Goal: Find specific page/section: Find specific page/section

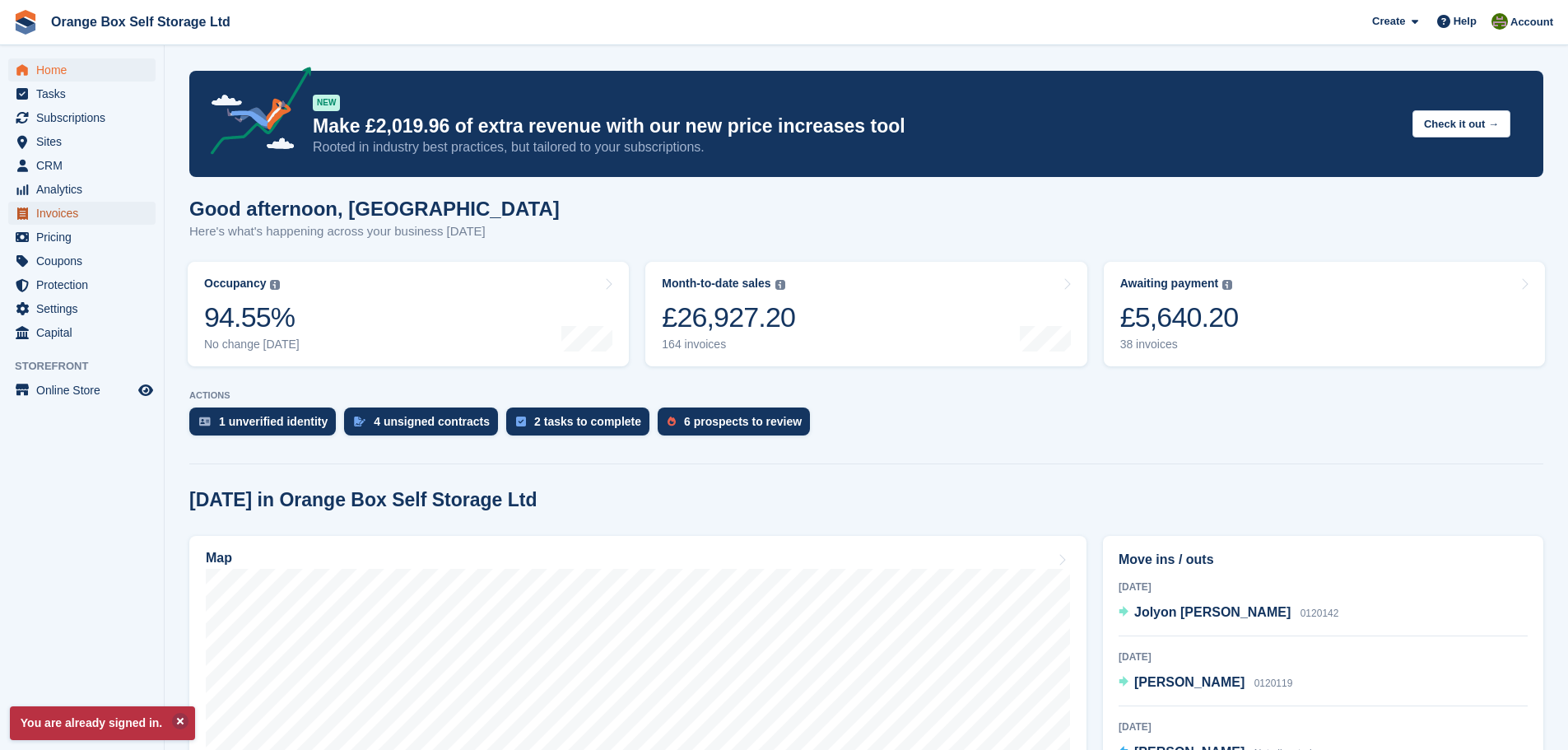
click at [115, 213] on span "Invoices" at bounding box center [85, 213] width 98 height 23
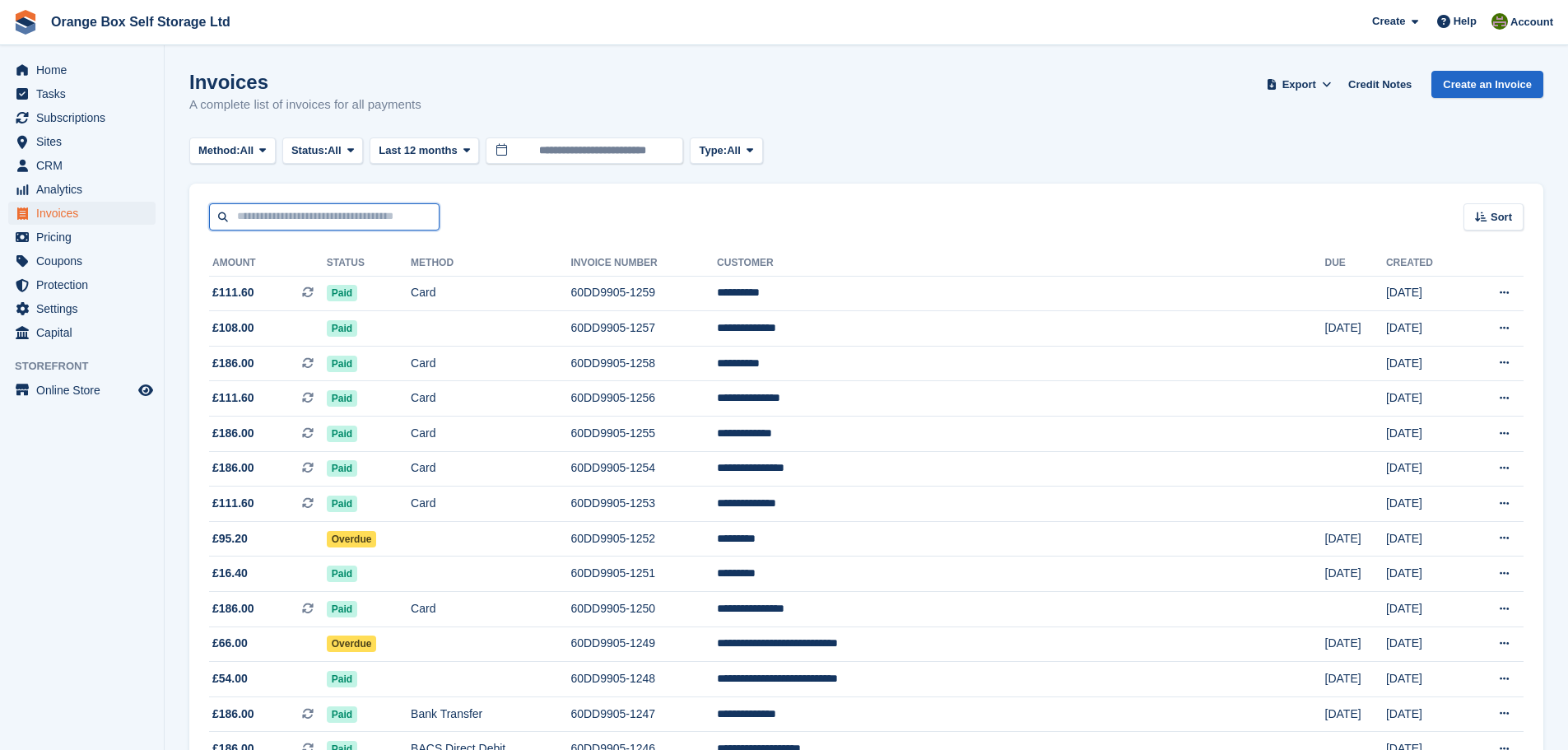
click at [344, 214] on input "text" at bounding box center [324, 216] width 230 height 27
type input "***"
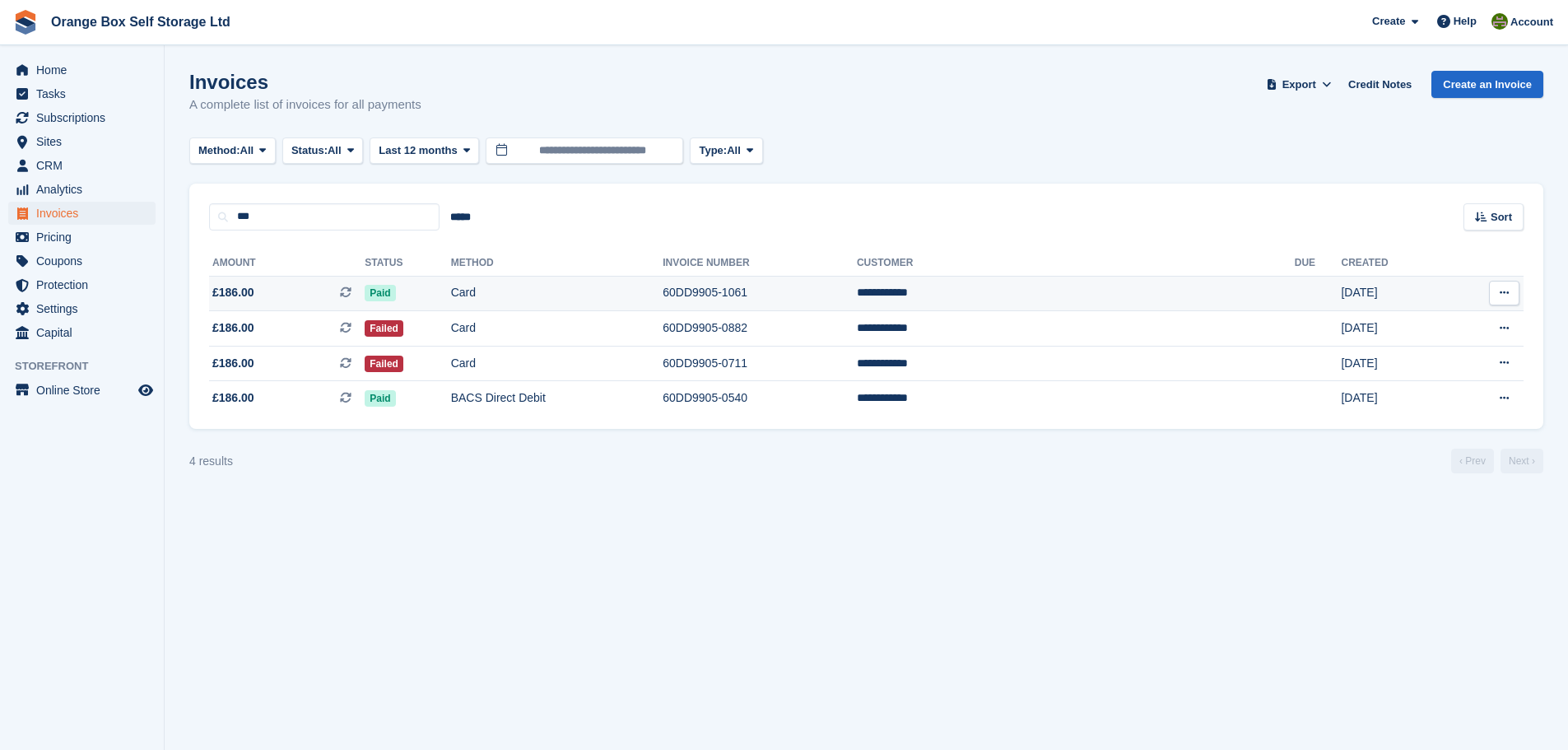
click at [664, 288] on td "Card" at bounding box center [557, 293] width 212 height 36
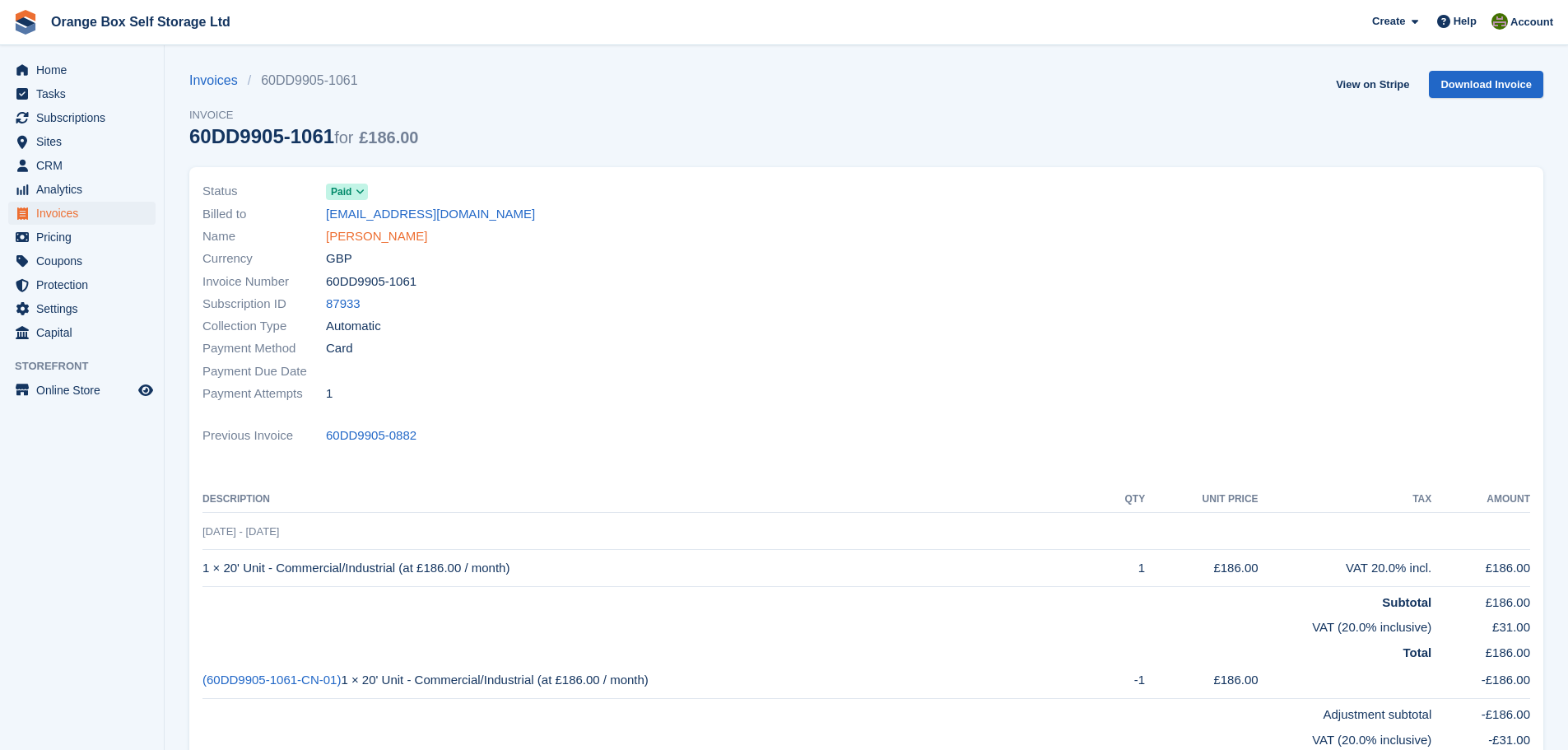
click at [359, 238] on link "Kevin Bewick" at bounding box center [376, 237] width 101 height 19
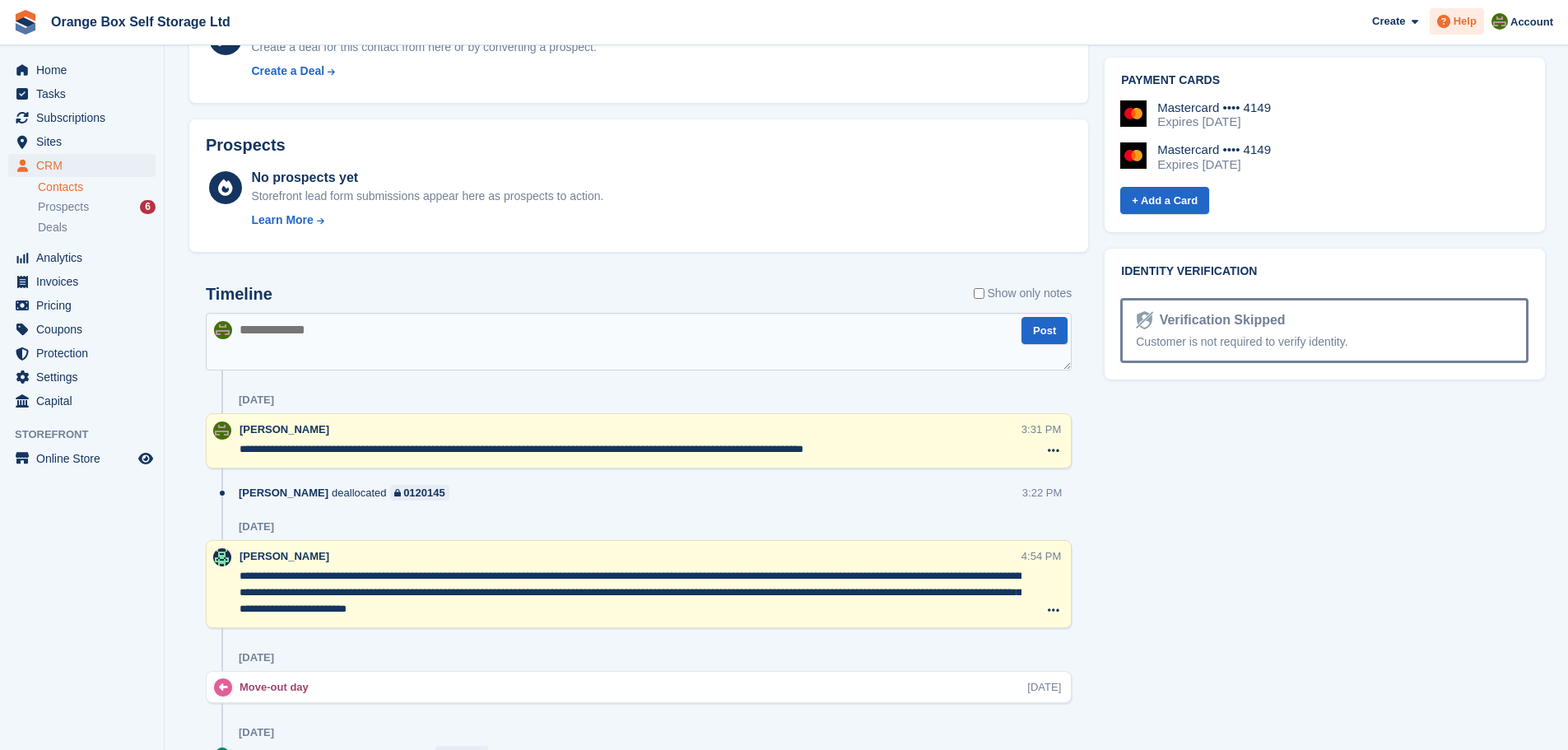
scroll to position [446, 0]
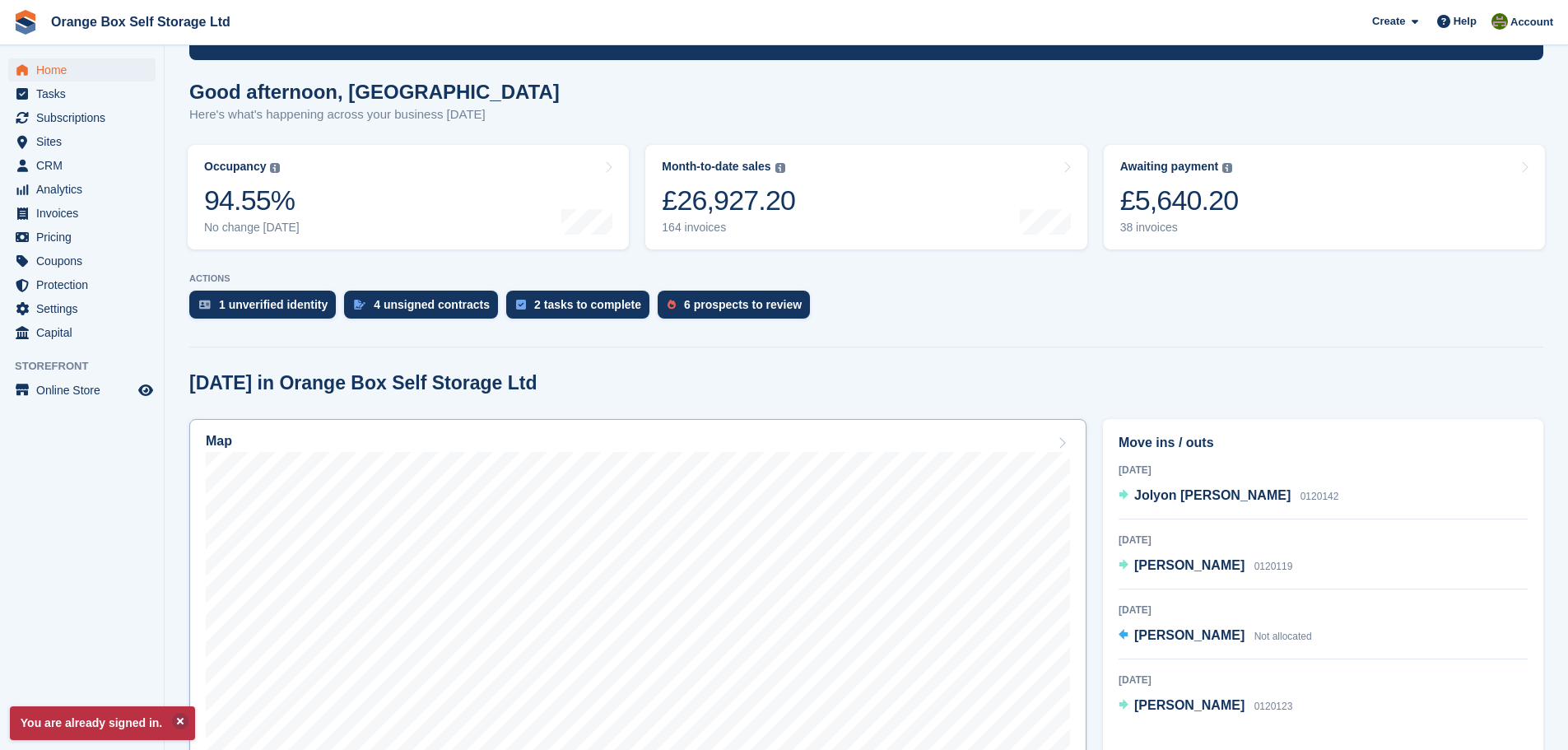
scroll to position [247, 0]
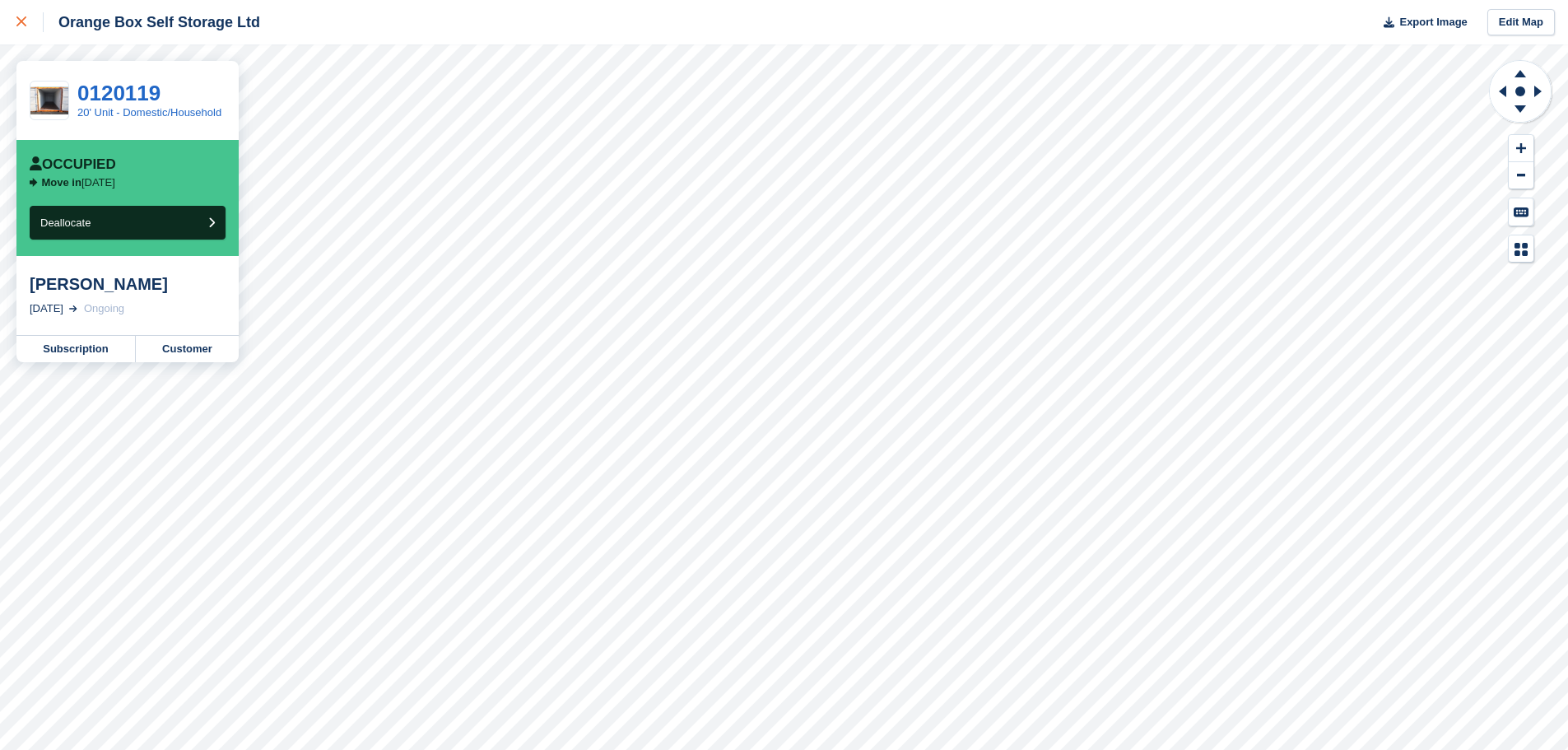
click at [31, 21] on div at bounding box center [30, 22] width 27 height 20
